Goal: Task Accomplishment & Management: Manage account settings

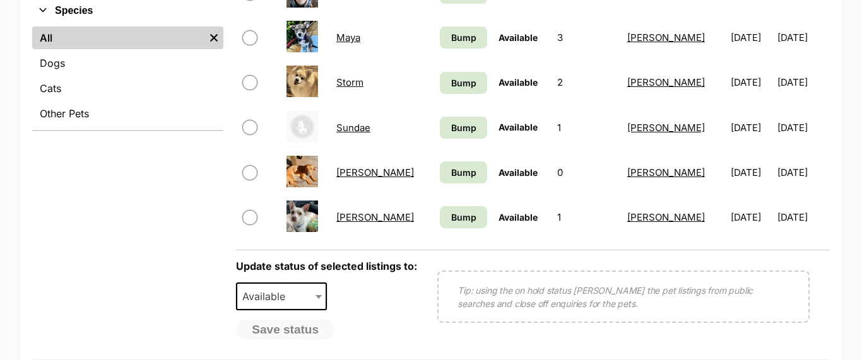
scroll to position [502, 0]
click at [294, 221] on img at bounding box center [302, 216] width 32 height 32
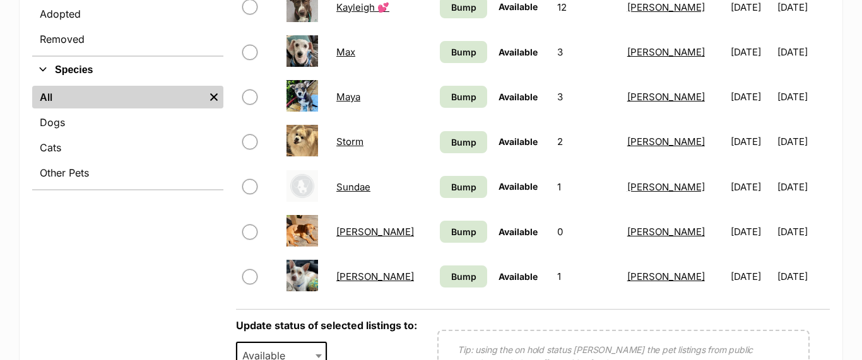
scroll to position [442, 0]
click at [350, 280] on link "[PERSON_NAME]" at bounding box center [375, 276] width 78 height 12
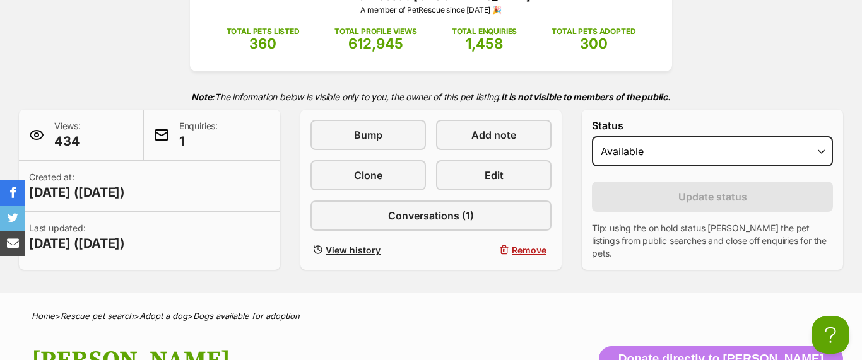
scroll to position [204, 0]
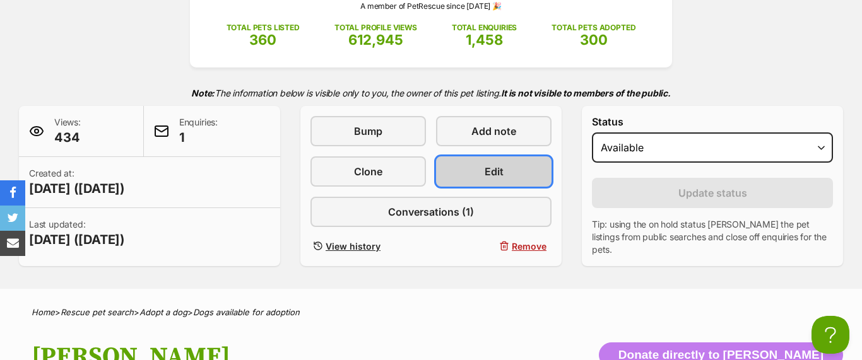
click at [494, 170] on span "Edit" at bounding box center [494, 171] width 19 height 15
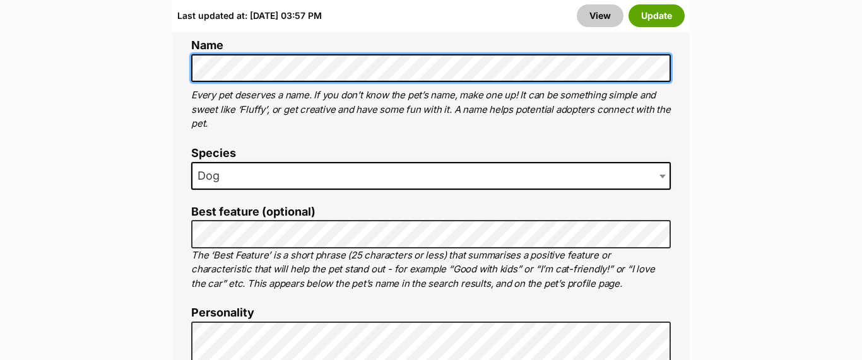
scroll to position [783, 0]
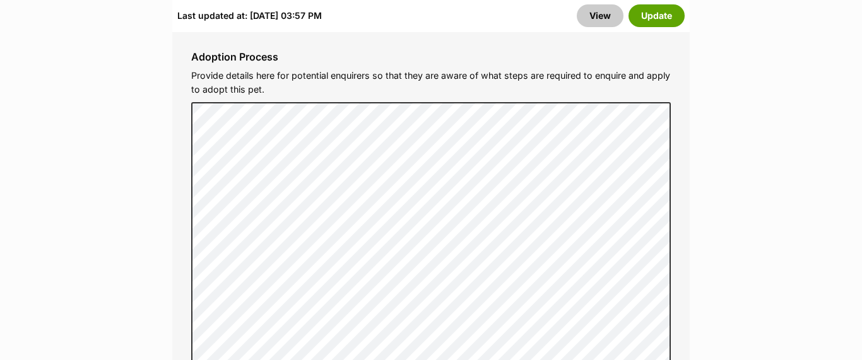
scroll to position [4128, 0]
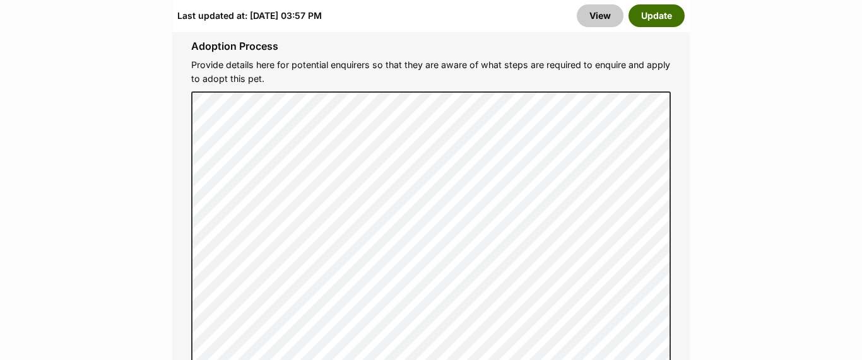
click at [651, 13] on button "Update" at bounding box center [657, 15] width 56 height 23
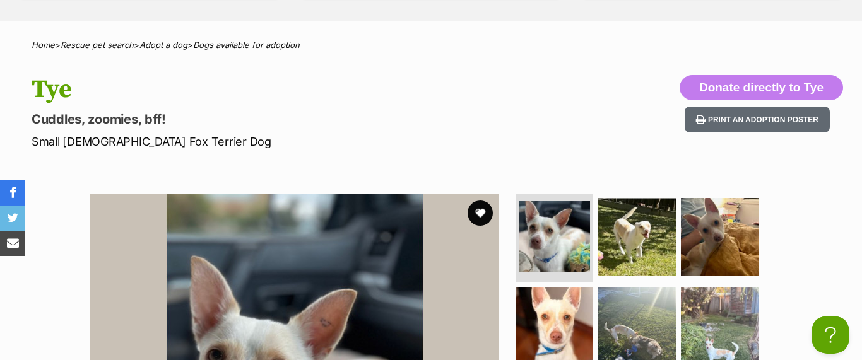
scroll to position [584, 0]
